Goal: Task Accomplishment & Management: Use online tool/utility

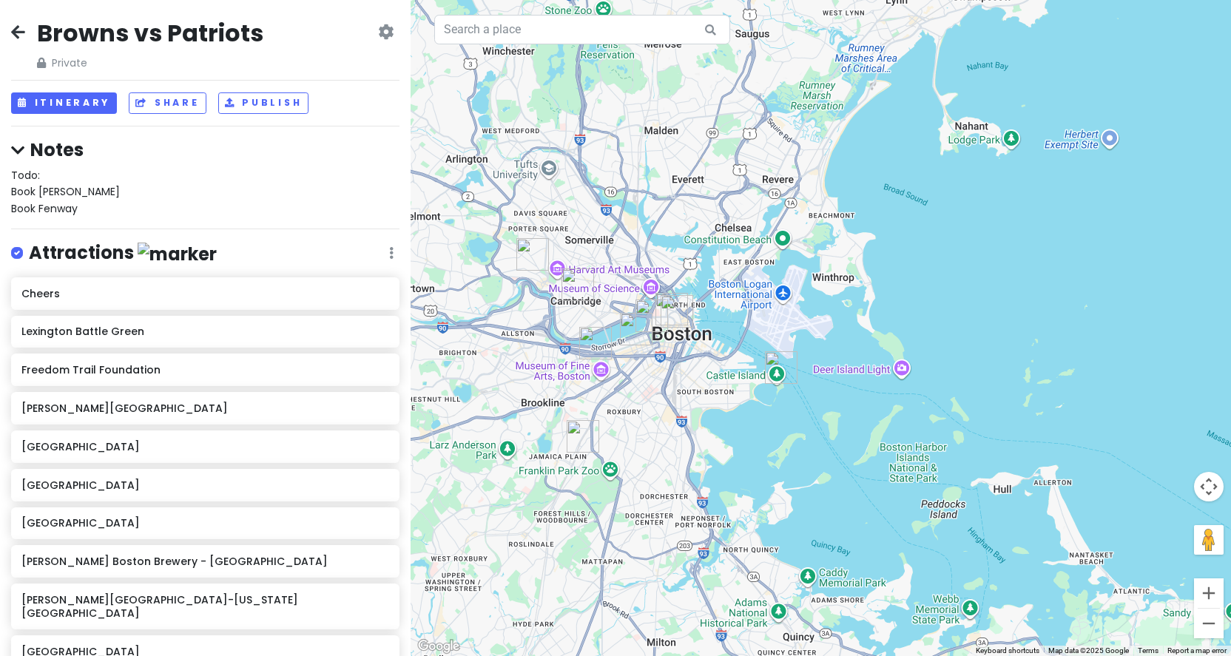
scroll to position [252, 0]
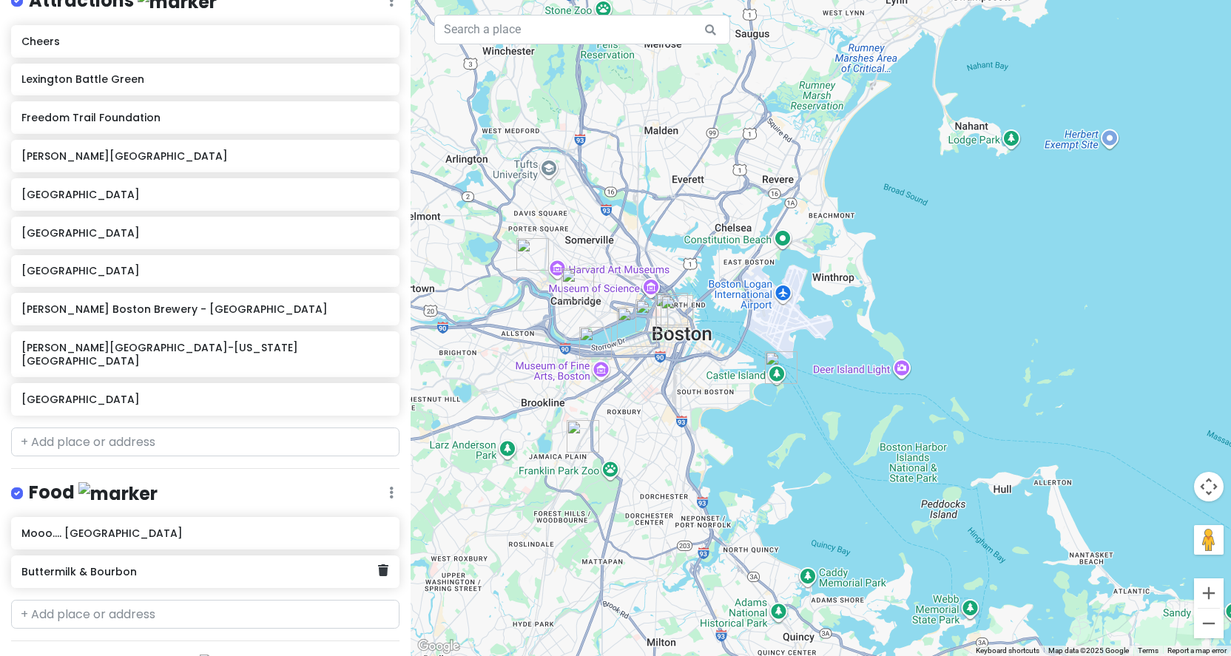
click at [298, 565] on h6 "Buttermilk & Bourbon" at bounding box center [199, 571] width 357 height 13
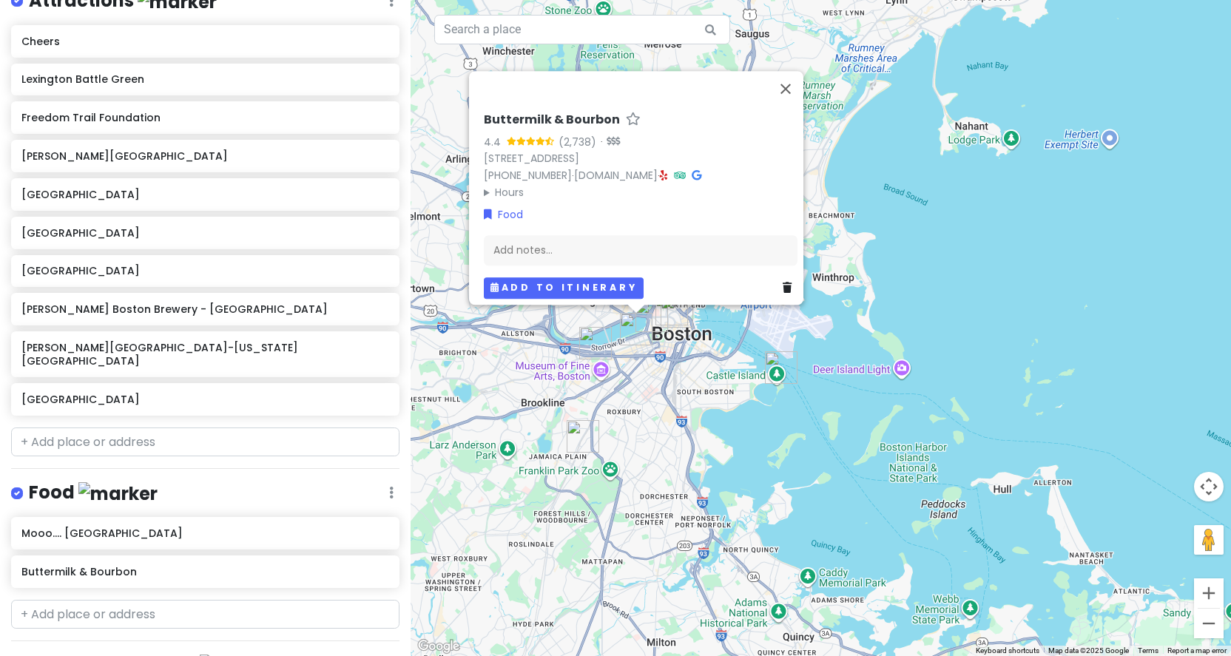
click at [618, 280] on button "Add to itinerary" at bounding box center [564, 287] width 160 height 21
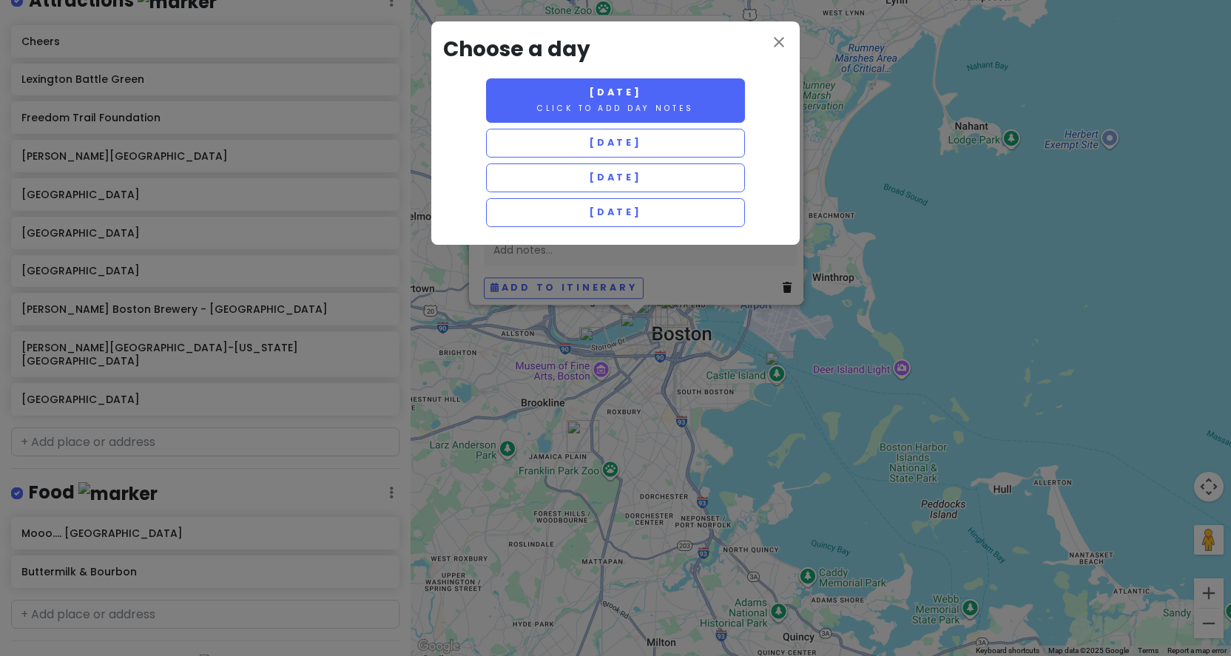
click at [684, 103] on small "Click to add day notes" at bounding box center [615, 108] width 157 height 11
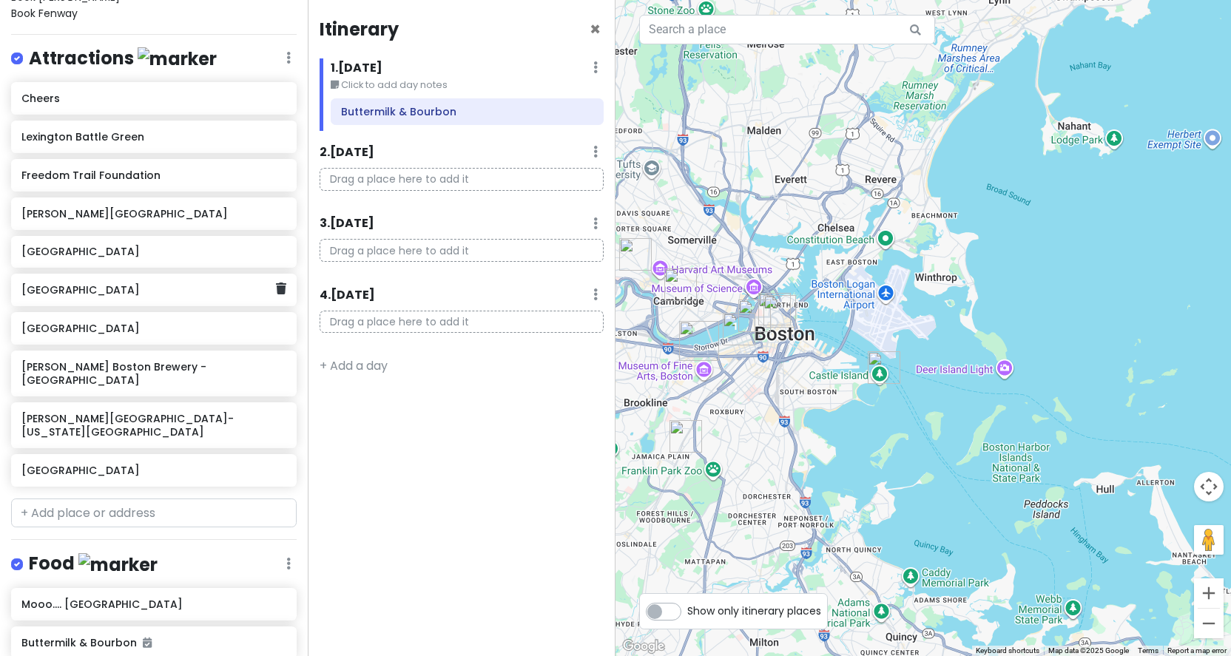
scroll to position [207, 0]
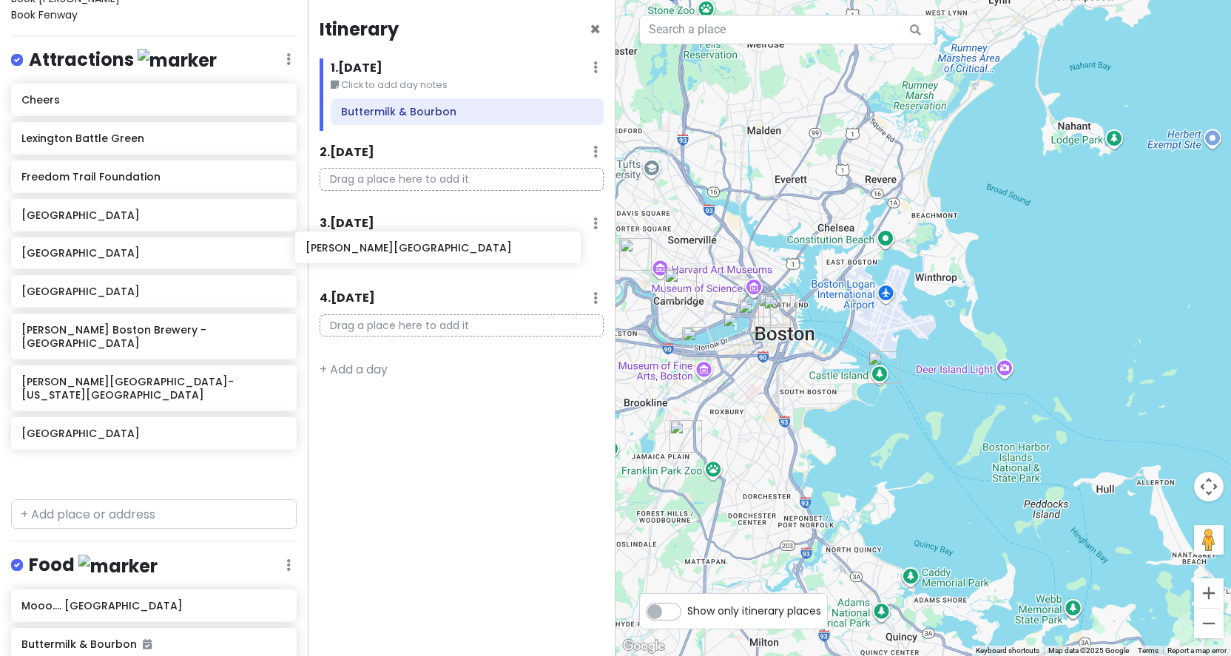
drag, startPoint x: 129, startPoint y: 209, endPoint x: 413, endPoint y: 246, distance: 286.5
click at [413, 246] on div "Browns vs Patriots Private Change Dates Make a Copy Delete Trip Go Pro ⚡️ Give …" at bounding box center [615, 328] width 1231 height 656
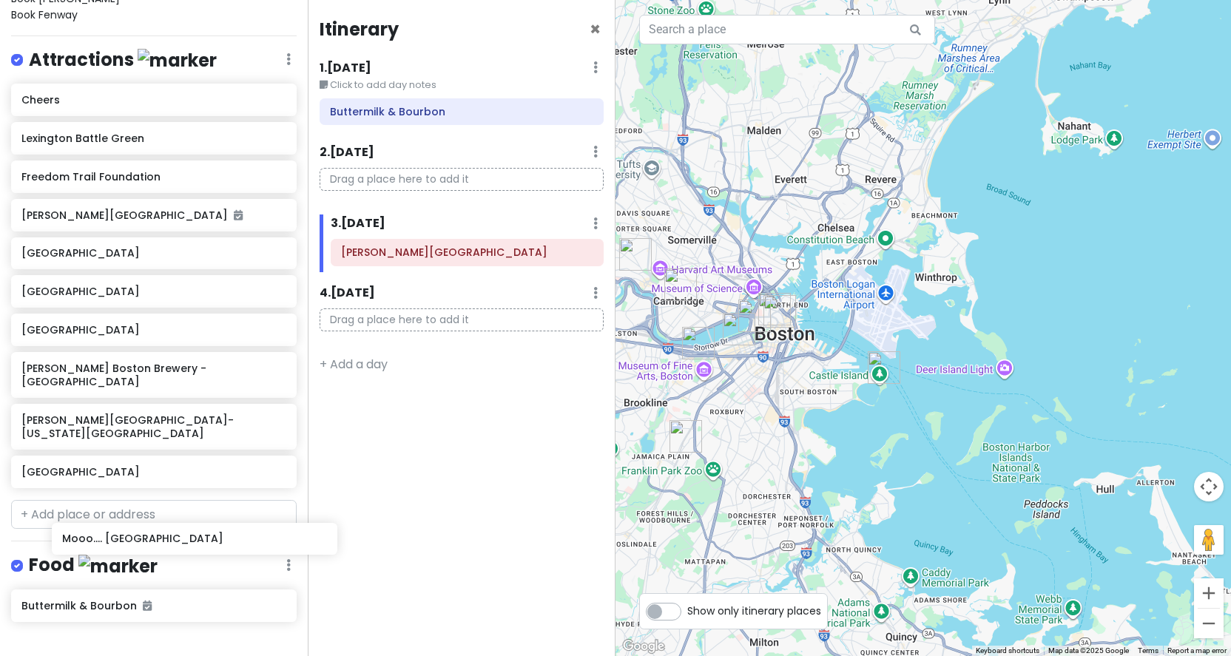
scroll to position [210, 0]
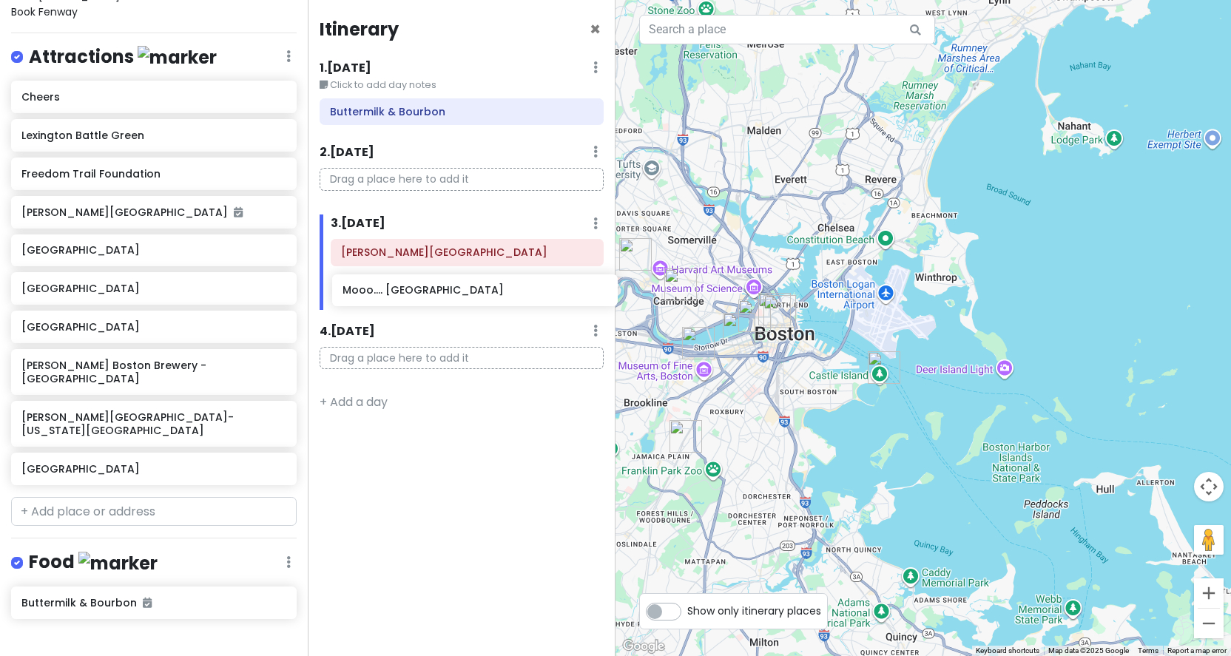
drag, startPoint x: 132, startPoint y: 588, endPoint x: 454, endPoint y: 292, distance: 437.3
click at [454, 292] on div "Browns vs Patriots Private Change Dates Make a Copy Delete Trip Go Pro ⚡️ Give …" at bounding box center [615, 328] width 1231 height 656
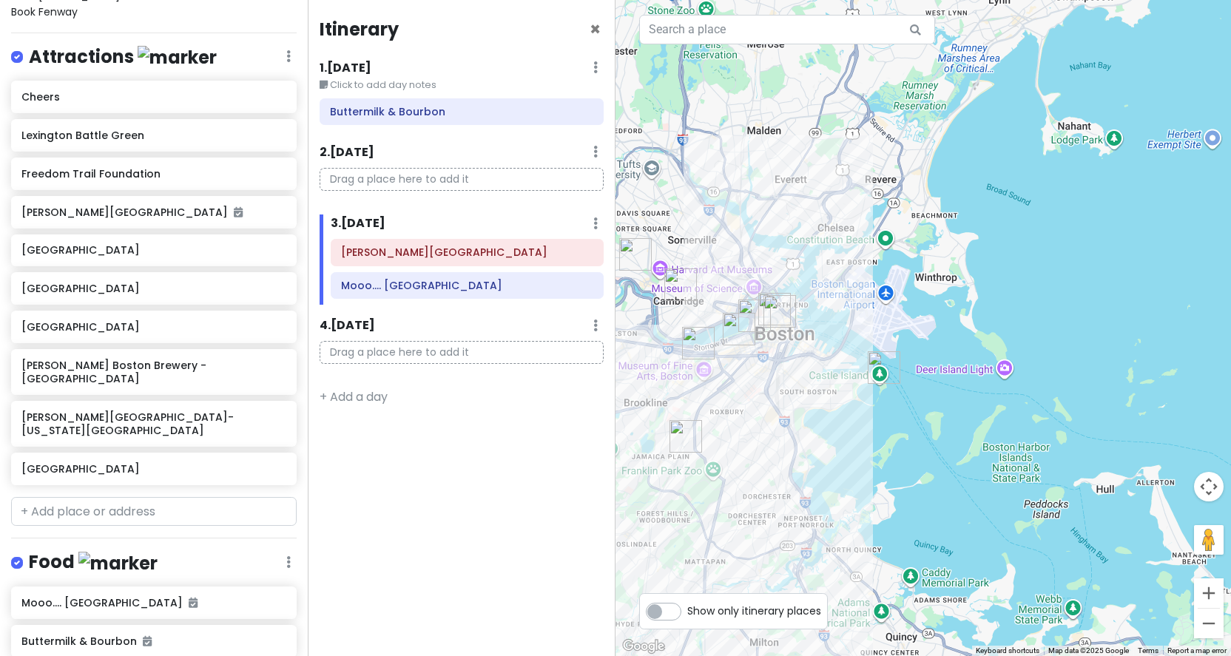
click at [420, 538] on div "Itinerary × 1 . [DATE] Edit Day Notes Delete Day Click to add day notes Butterm…" at bounding box center [462, 328] width 308 height 656
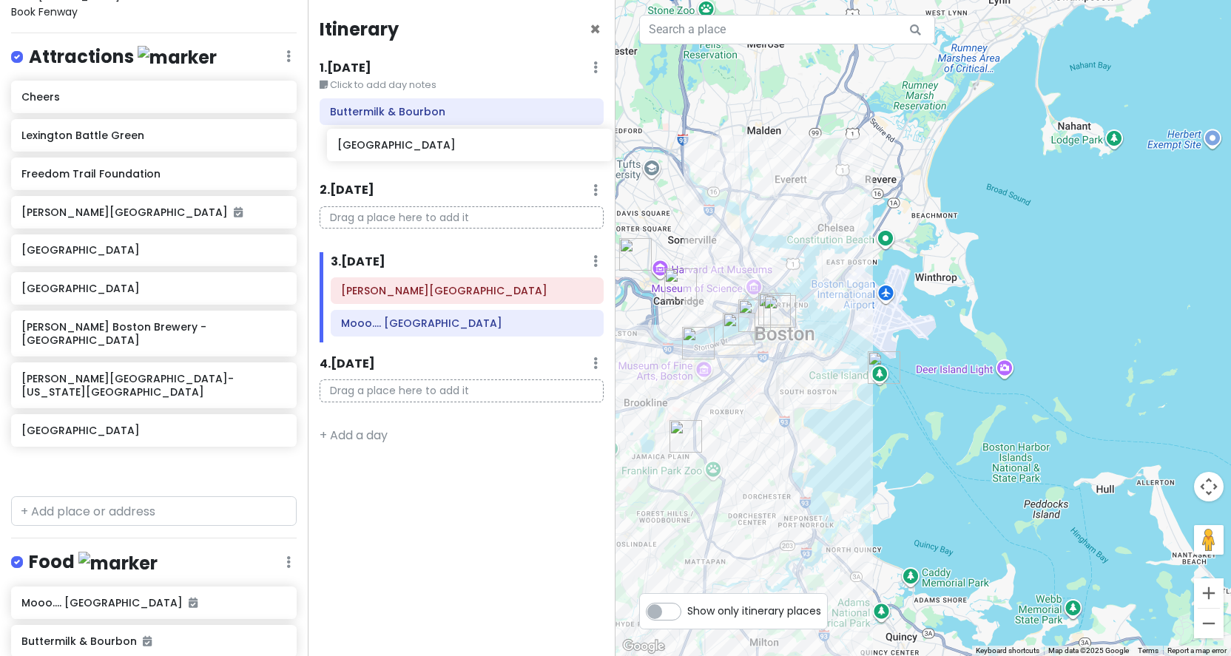
drag, startPoint x: 166, startPoint y: 288, endPoint x: 482, endPoint y: 149, distance: 345.2
click at [482, 149] on div "Browns vs Patriots Private Change Dates Make a Copy Delete Trip Go Pro ⚡️ Give …" at bounding box center [615, 328] width 1231 height 656
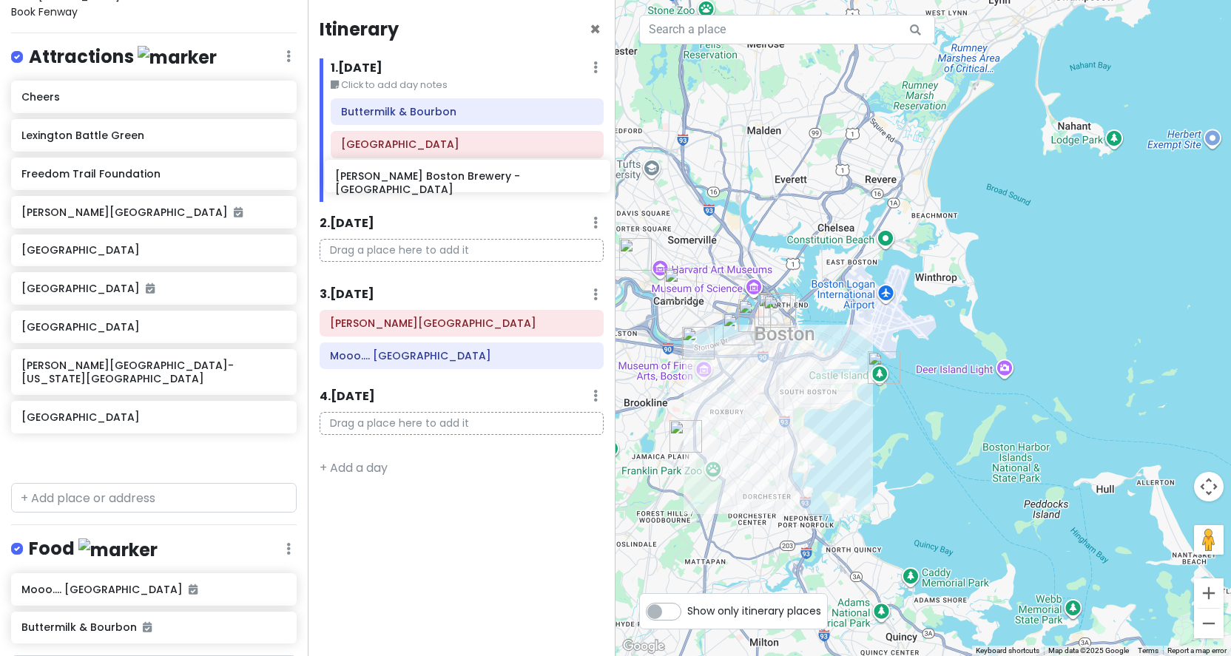
drag, startPoint x: 138, startPoint y: 363, endPoint x: 451, endPoint y: 178, distance: 363.8
click at [451, 178] on div "Browns vs Patriots Private Change Dates Make a Copy Delete Trip Go Pro ⚡️ Give …" at bounding box center [615, 328] width 1231 height 656
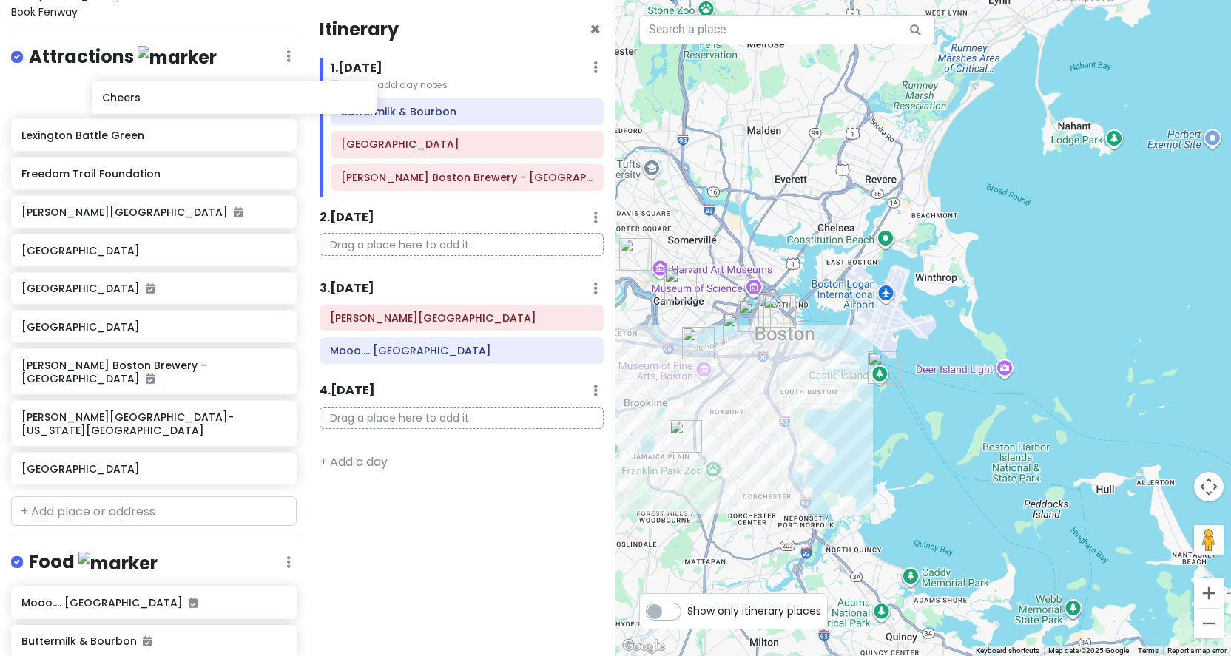
scroll to position [206, 0]
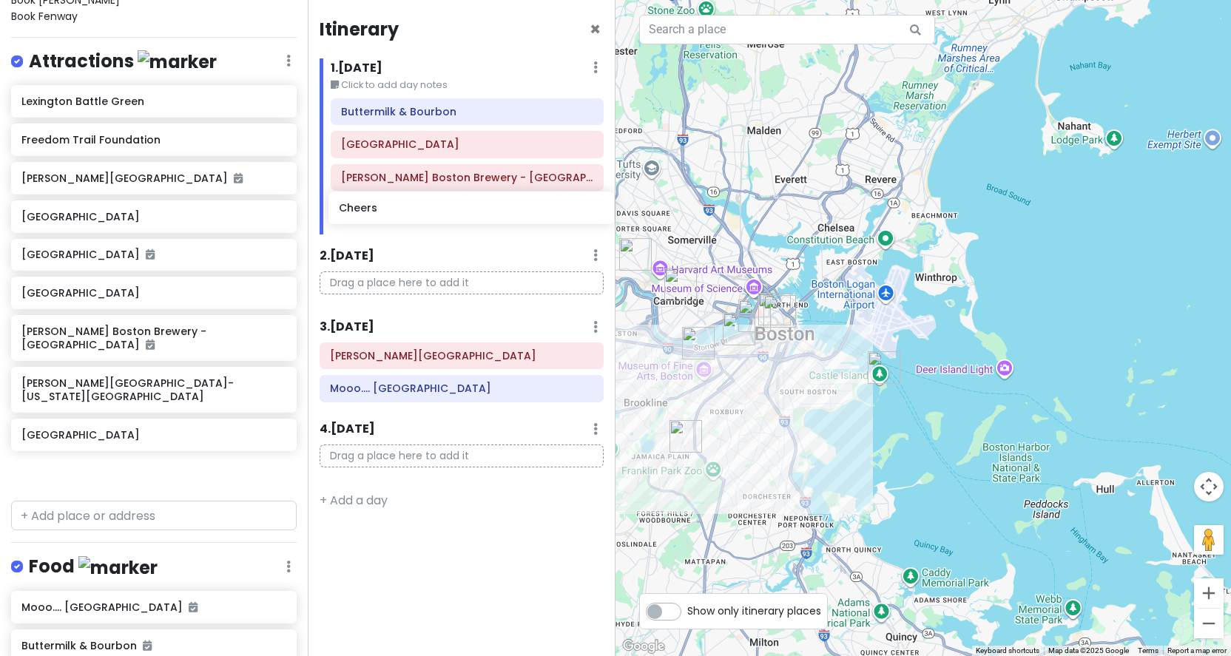
drag, startPoint x: 159, startPoint y: 95, endPoint x: 477, endPoint y: 210, distance: 337.5
click at [477, 210] on div "Browns vs Patriots Private Change Dates Make a Copy Delete Trip Go Pro ⚡️ Give …" at bounding box center [615, 328] width 1231 height 656
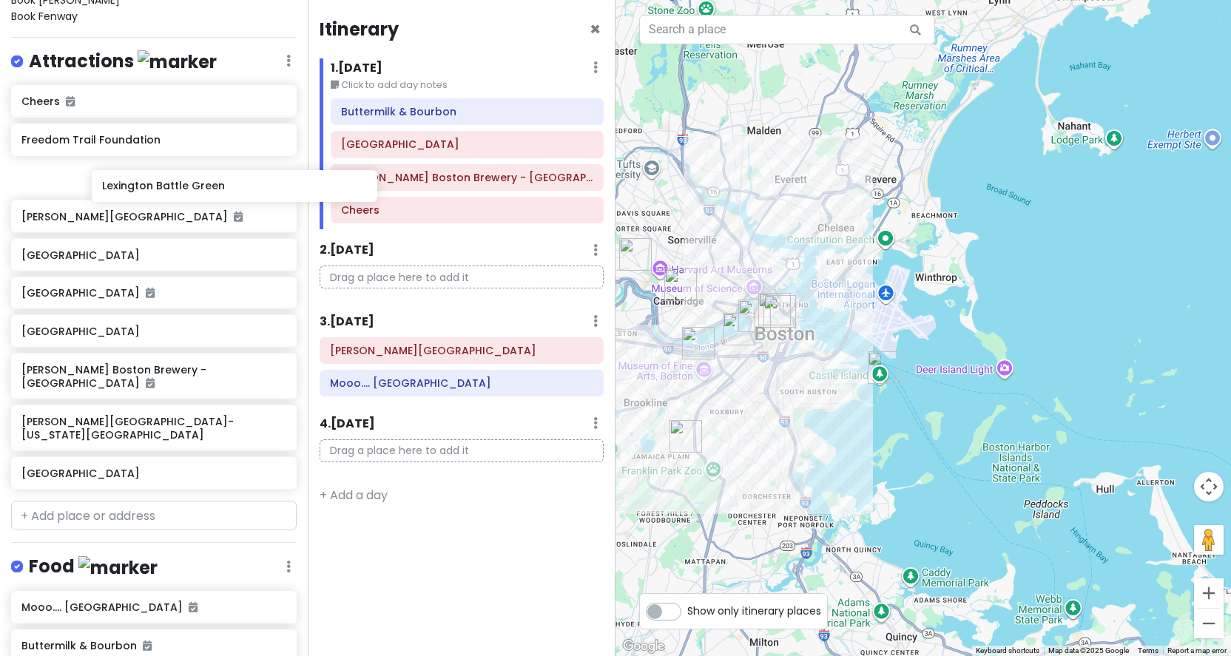
scroll to position [205, 0]
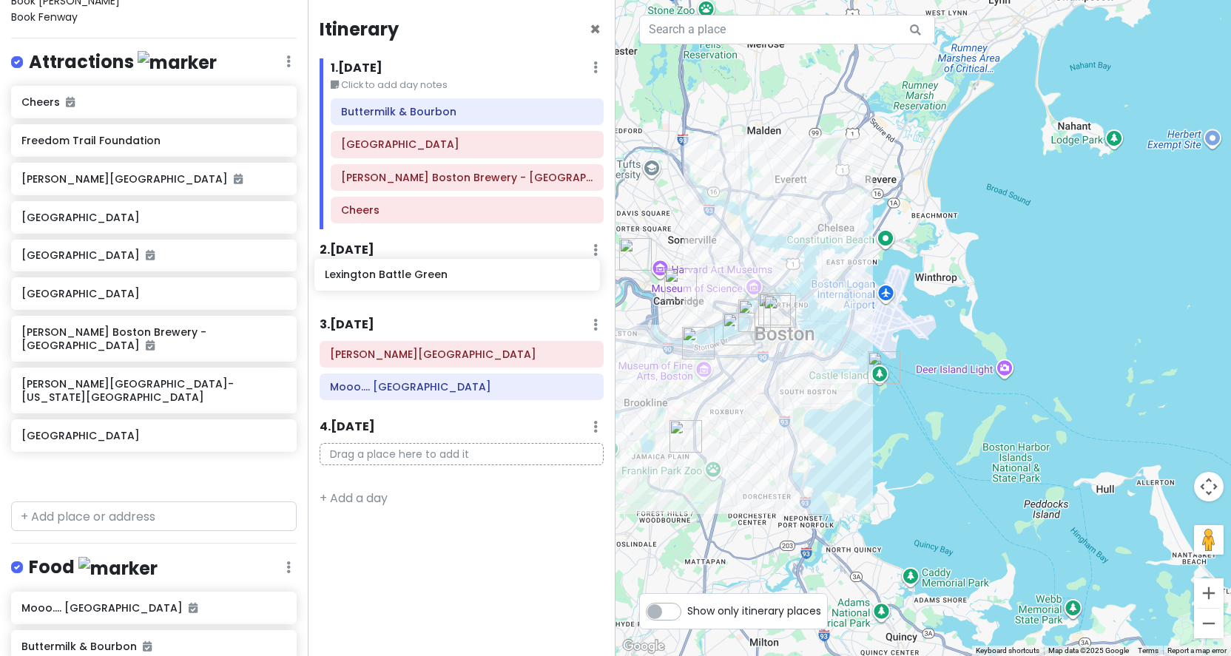
drag, startPoint x: 196, startPoint y: 139, endPoint x: 499, endPoint y: 278, distance: 333.7
click at [499, 278] on div "Browns vs Patriots Private Change Dates Make a Copy Delete Trip Go Pro ⚡️ Give …" at bounding box center [615, 328] width 1231 height 656
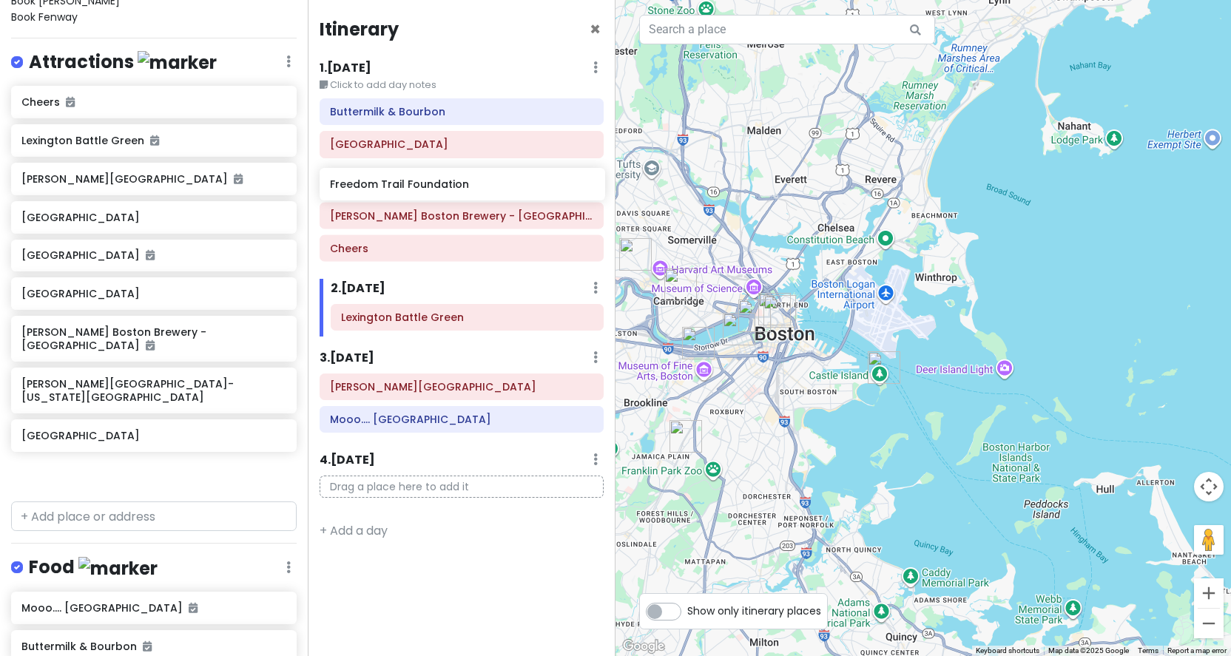
drag, startPoint x: 171, startPoint y: 175, endPoint x: 479, endPoint y: 185, distance: 308.7
click at [479, 185] on div "Browns vs Patriots Private Change Dates Make a Copy Delete Trip Go Pro ⚡️ Give …" at bounding box center [615, 328] width 1231 height 656
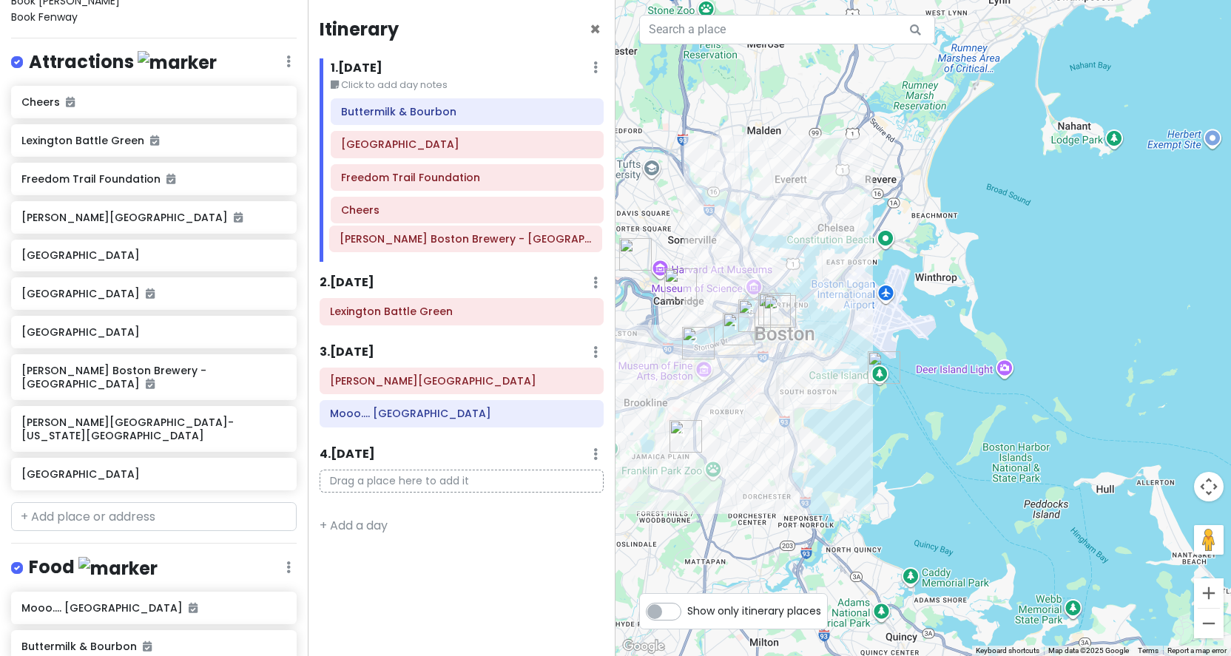
drag, startPoint x: 434, startPoint y: 214, endPoint x: 433, endPoint y: 244, distance: 30.4
click at [433, 244] on div "Buttermilk & Bourbon Fenway Park Freedom Trail Foundation [PERSON_NAME] Boston …" at bounding box center [467, 180] width 295 height 164
click at [280, 417] on icon at bounding box center [281, 421] width 10 height 12
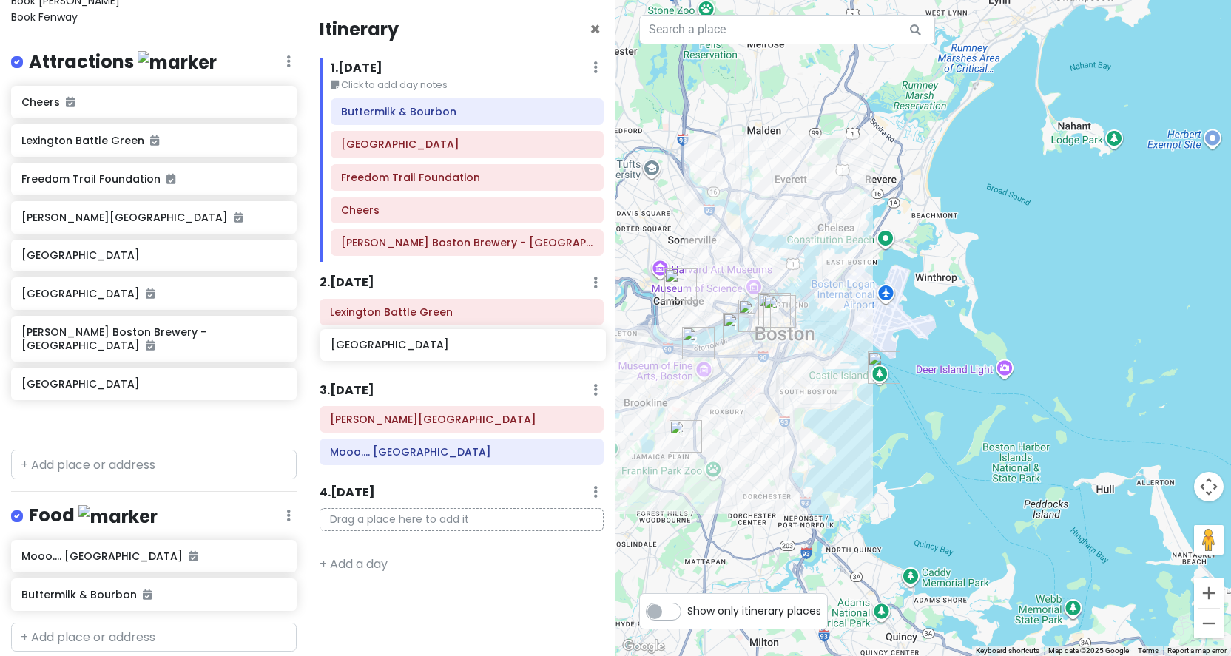
drag, startPoint x: 159, startPoint y: 329, endPoint x: 468, endPoint y: 347, distance: 309.8
click at [468, 347] on div "Browns vs Patriots Private Change Dates Make a Copy Delete Trip Go Pro ⚡️ Give …" at bounding box center [615, 328] width 1231 height 656
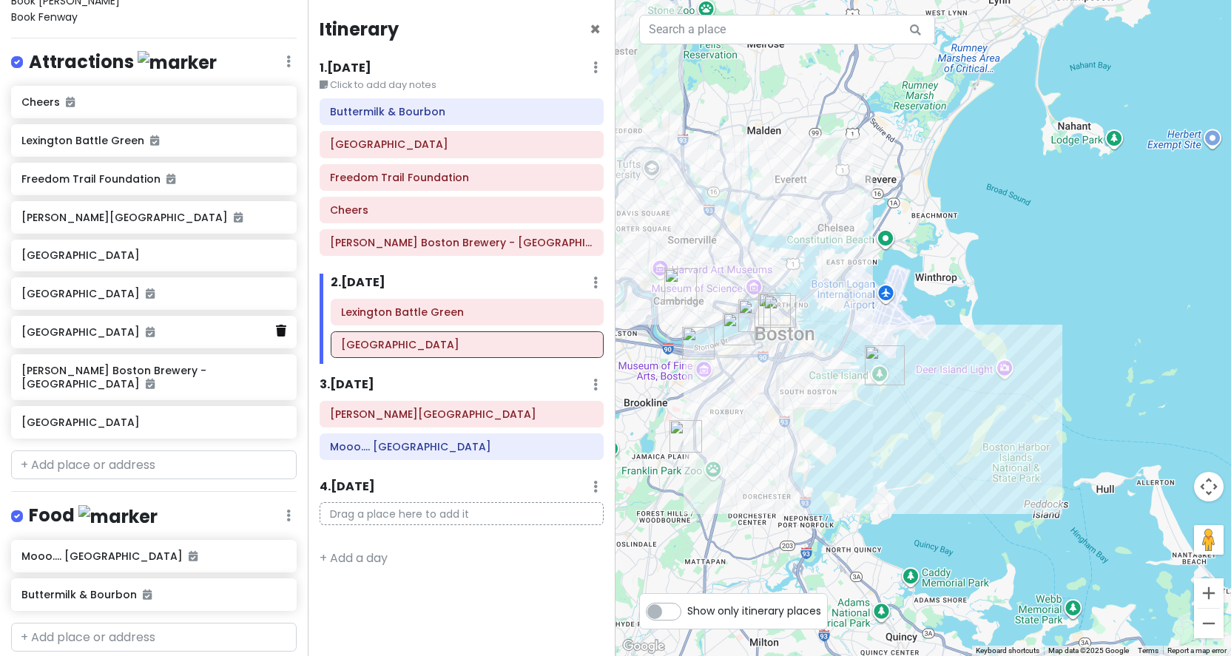
click at [283, 329] on icon at bounding box center [281, 331] width 10 height 12
